Goal: Obtain resource: Obtain resource

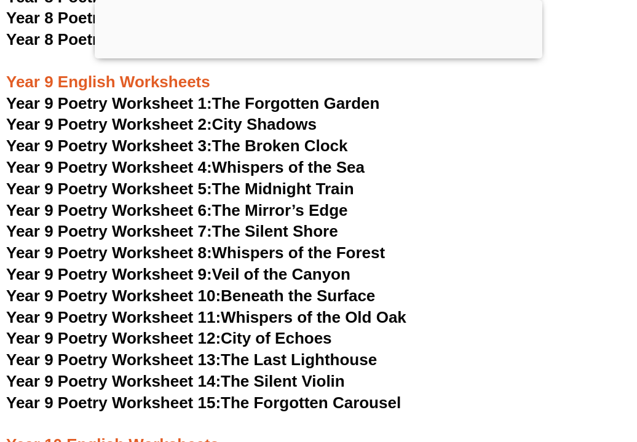
scroll to position [8478, 0]
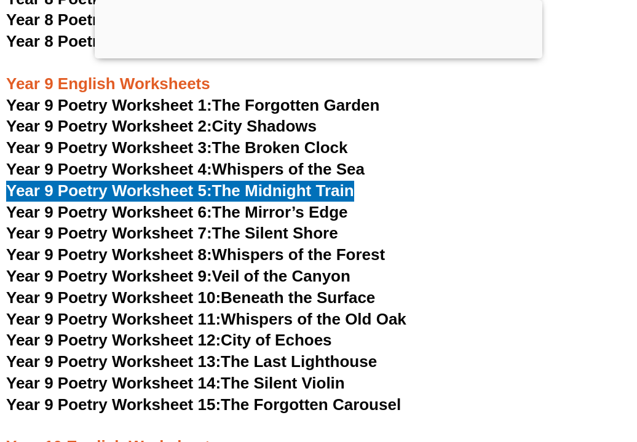
drag, startPoint x: 137, startPoint y: 186, endPoint x: 341, endPoint y: 55, distance: 242.4
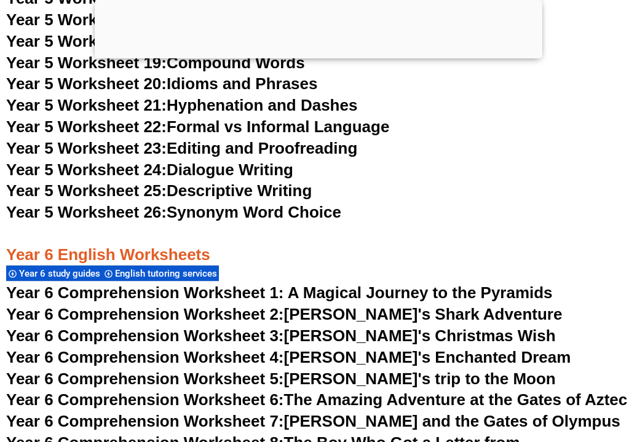
scroll to position [6622, 0]
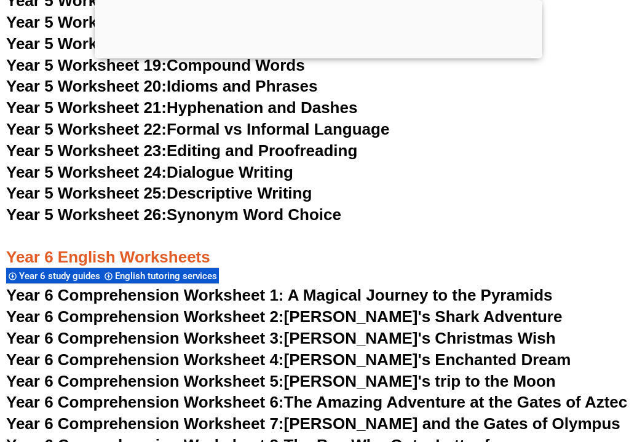
click at [67, 210] on span "Year 5 Worksheet 26:" at bounding box center [86, 214] width 161 height 18
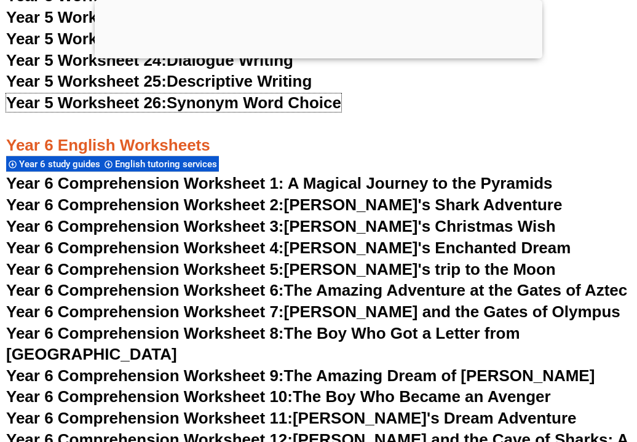
scroll to position [6731, 0]
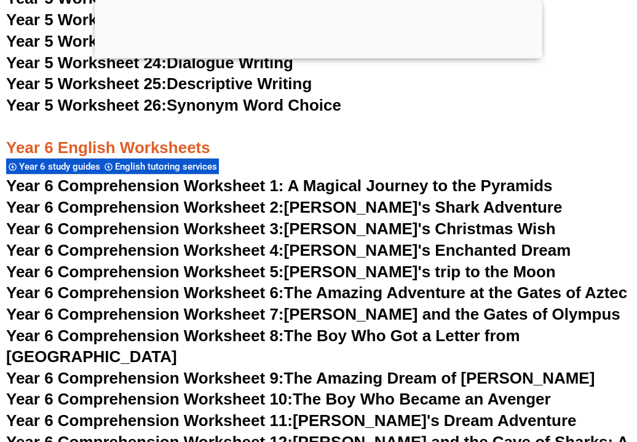
click at [216, 246] on span "Year 6 Comprehension Worksheet 4:" at bounding box center [145, 250] width 278 height 18
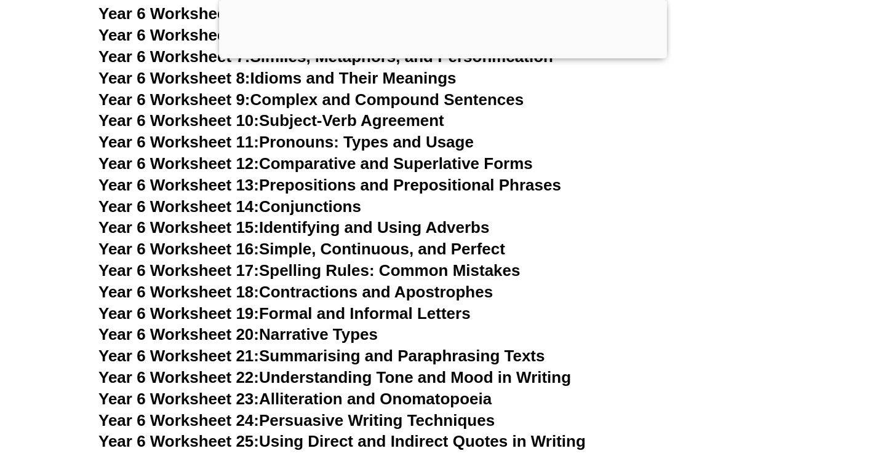
scroll to position [7406, 0]
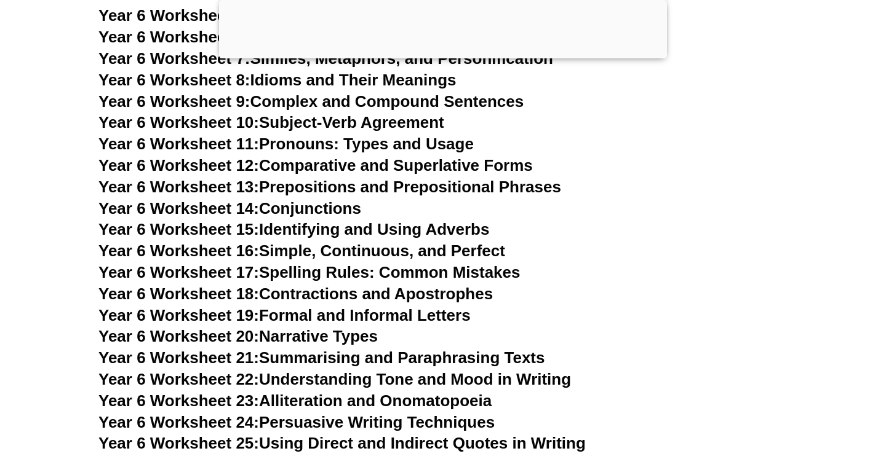
click at [317, 199] on link "Year 6 Worksheet 14: Conjunctions" at bounding box center [229, 208] width 263 height 18
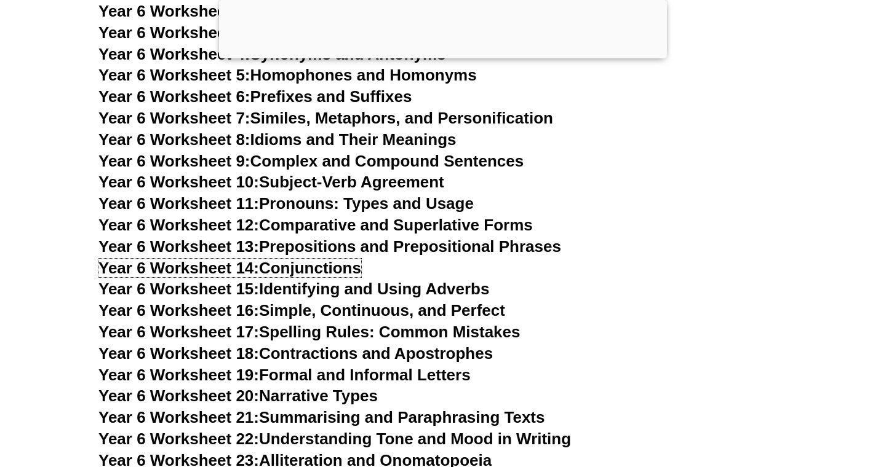
scroll to position [7342, 0]
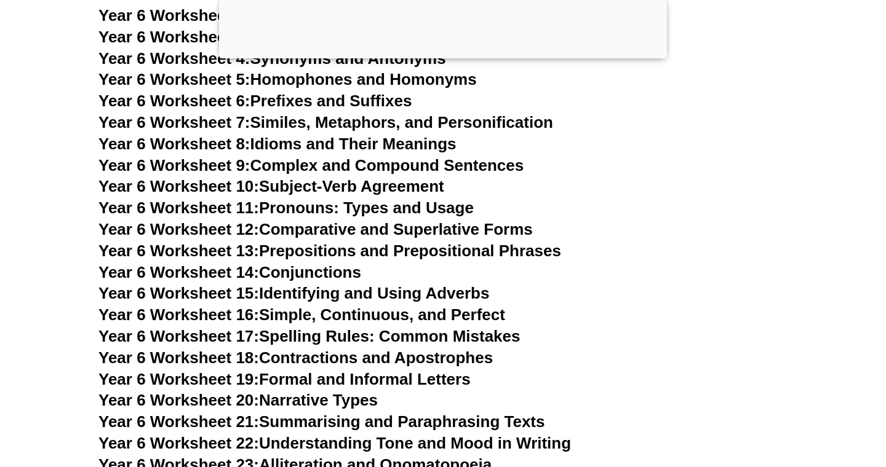
click at [371, 349] on link "Year 6 Worksheet 18: Contractions and Apostrophes" at bounding box center [295, 358] width 394 height 18
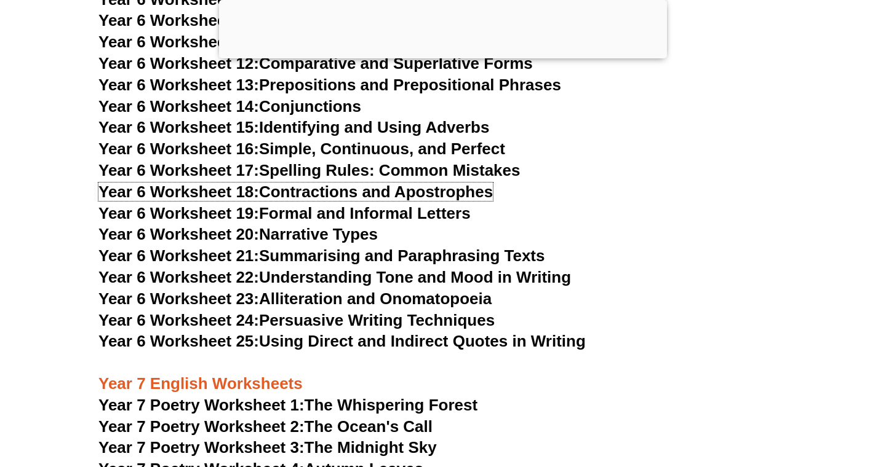
scroll to position [7511, 0]
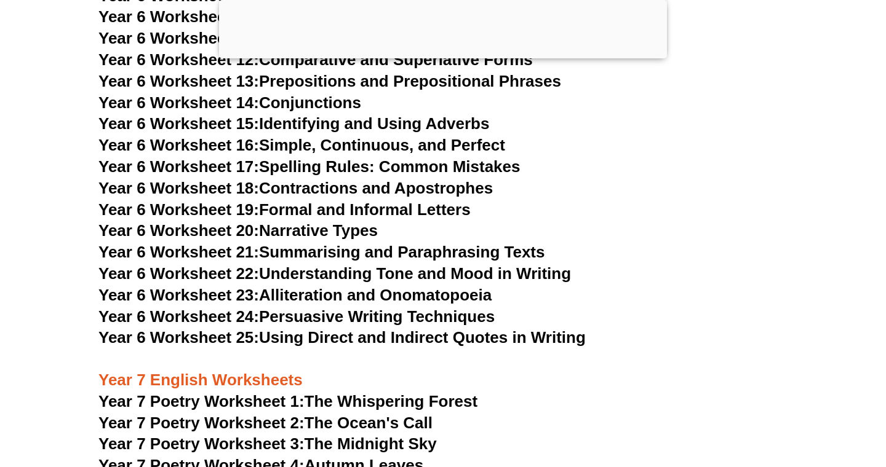
click at [310, 264] on link "Year 6 Worksheet 22: Understanding Tone and Mood in Writing" at bounding box center [334, 273] width 472 height 18
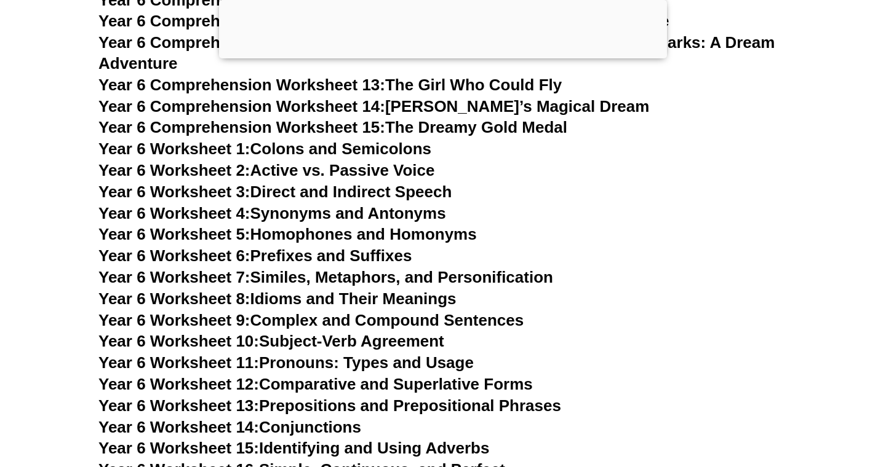
scroll to position [7138, 0]
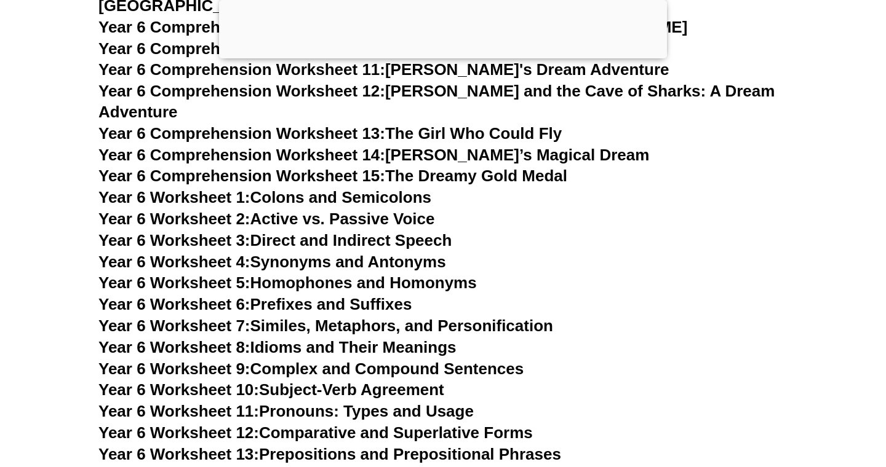
click at [285, 274] on link "Year 6 Worksheet 5: Homophones and Homonyms" at bounding box center [287, 283] width 378 height 18
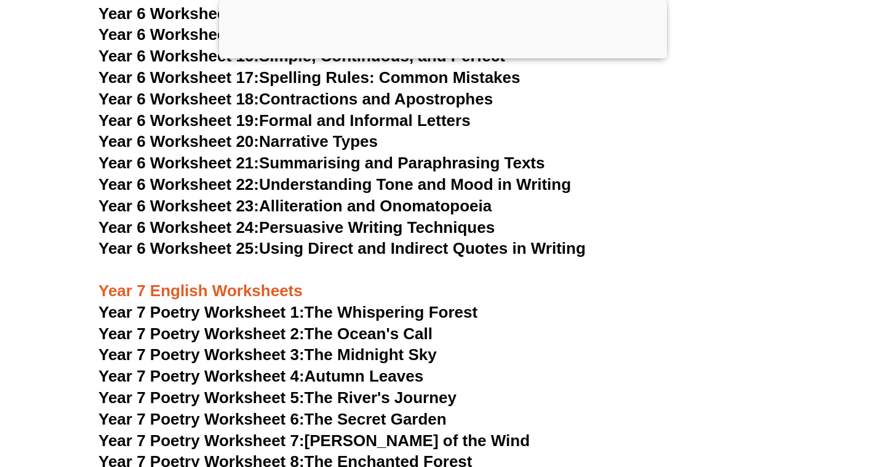
scroll to position [7598, 0]
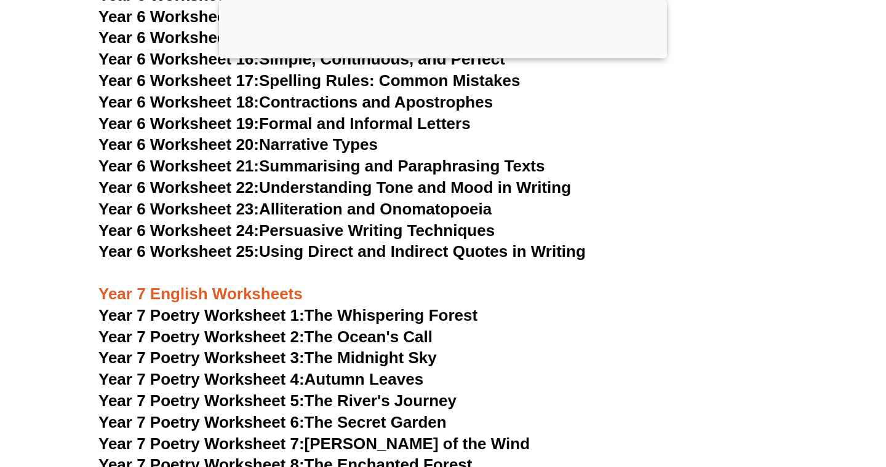
click at [335, 242] on link "Year 6 Worksheet 25: Using Direct and Indirect Quotes in Writing" at bounding box center [341, 251] width 487 height 18
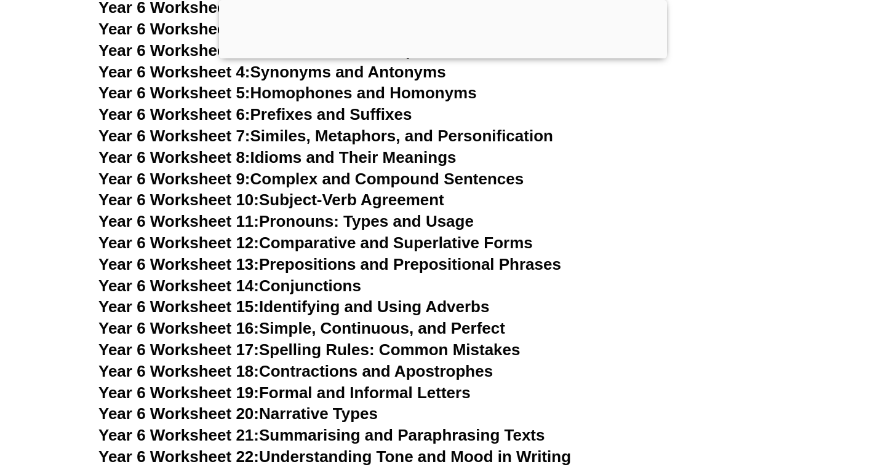
scroll to position [7327, 0]
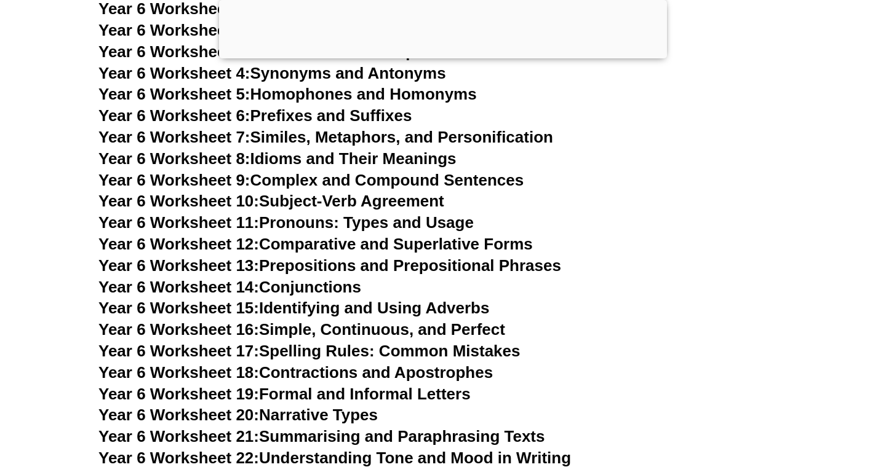
click at [314, 192] on link "Year 6 Worksheet 10: Subject-Verb Agreement" at bounding box center [271, 201] width 346 height 18
